Goal: Information Seeking & Learning: Learn about a topic

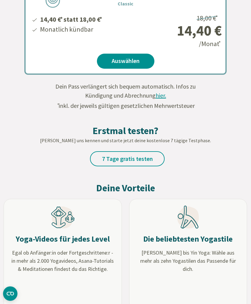
scroll to position [393, 0]
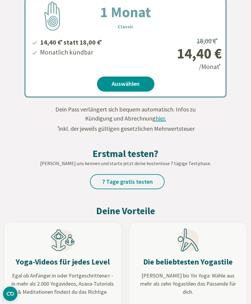
click at [133, 179] on link "7 Tage gratis testen" at bounding box center [127, 181] width 75 height 15
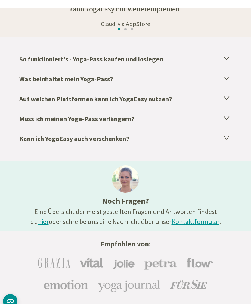
scroll to position [995, 0]
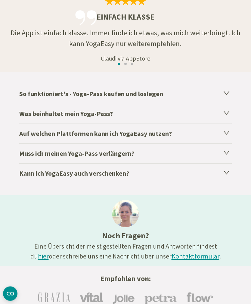
click at [225, 156] on h4 "Muss ich meinen Yoga-Pass verlängern?" at bounding box center [125, 154] width 213 height 20
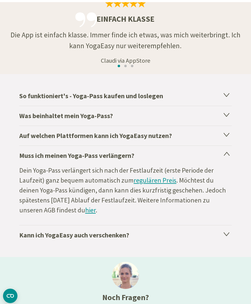
scroll to position [1012, 0]
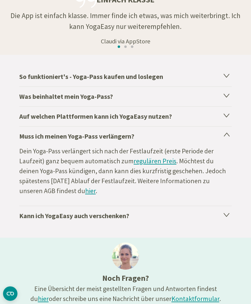
click at [91, 191] on link "hier" at bounding box center [90, 191] width 11 height 8
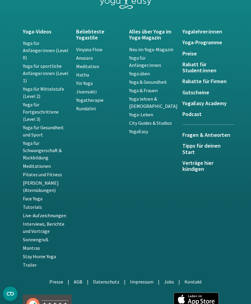
scroll to position [1436, 0]
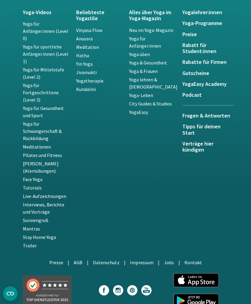
click at [30, 221] on link "Sonnengruß" at bounding box center [36, 221] width 26 height 6
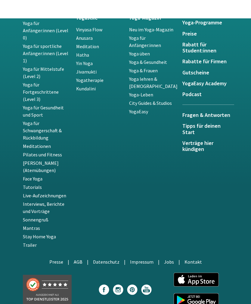
scroll to position [1345, 0]
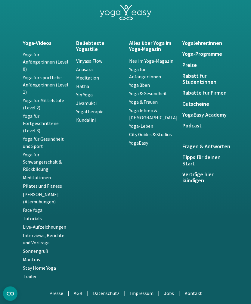
click at [214, 222] on div "Yogalehrer:innen Yoga-Programme Preise Rabatt für Student:innen Rabatte für Fir…" at bounding box center [205, 160] width 53 height 247
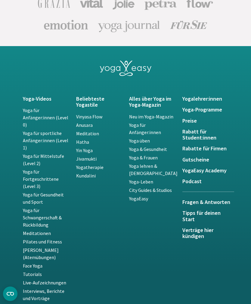
scroll to position [1289, 0]
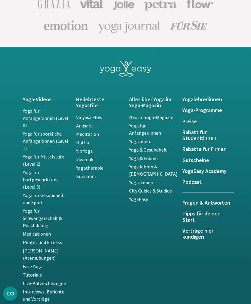
click at [228, 136] on h5 "Rabatt für Student:innen" at bounding box center [206, 136] width 46 height 12
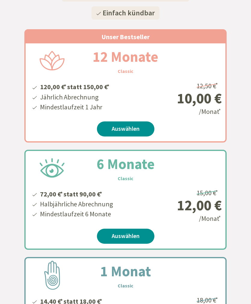
scroll to position [1270, 0]
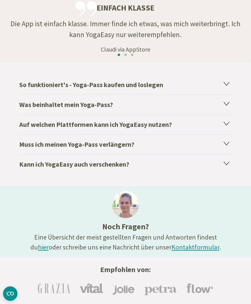
scroll to position [1004, 0]
click at [226, 109] on h4 "Was beinhaltet mein Yoga-Pass?" at bounding box center [125, 105] width 213 height 20
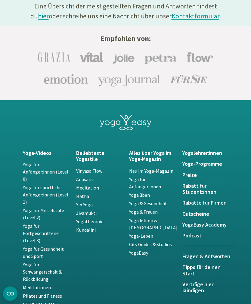
scroll to position [1439, 0]
click at [204, 154] on h5 "Yogalehrer:innen" at bounding box center [206, 153] width 46 height 6
